Goal: Check status: Check status

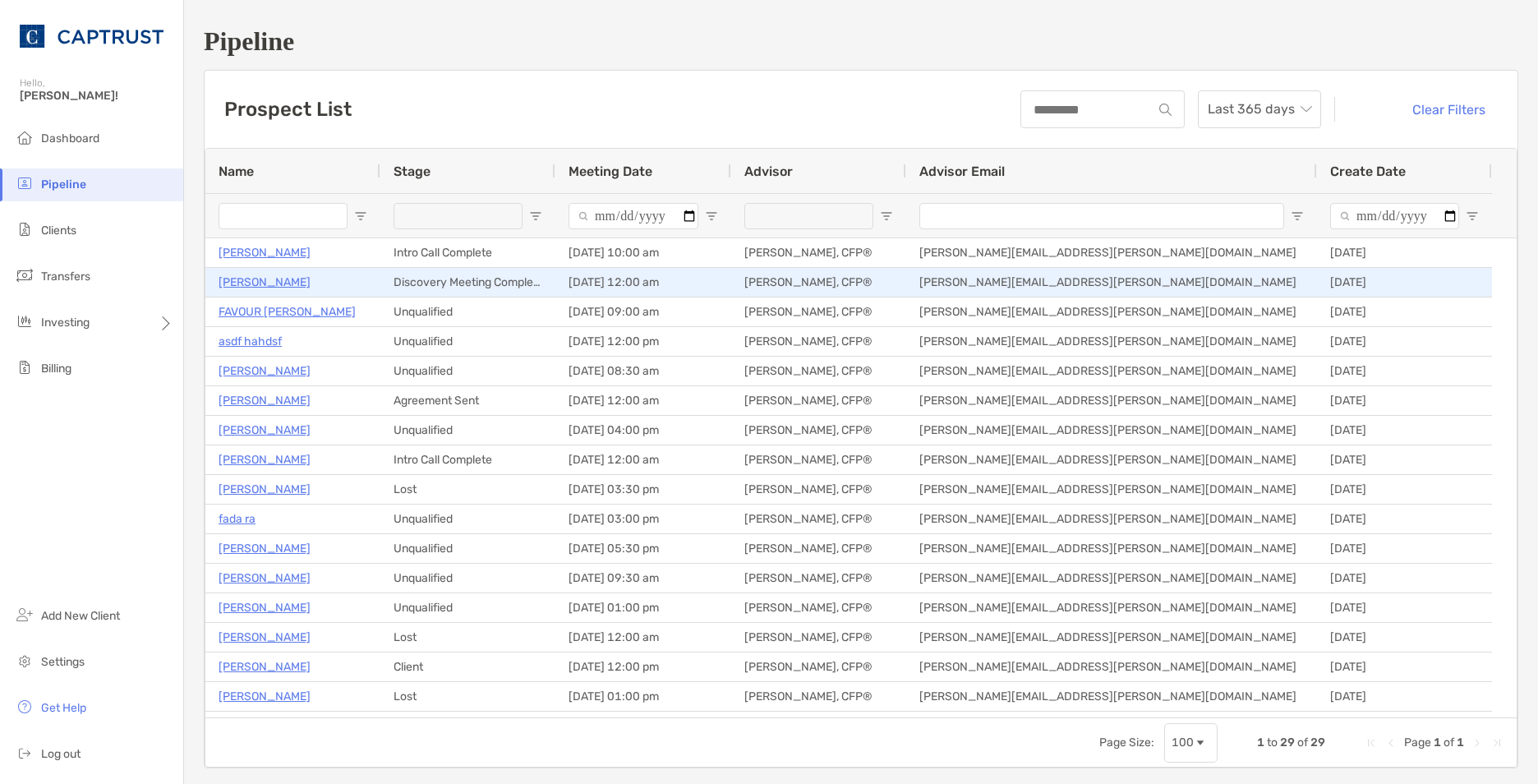
click at [253, 280] on p "[PERSON_NAME]" at bounding box center [264, 282] width 92 height 20
